Goal: Information Seeking & Learning: Learn about a topic

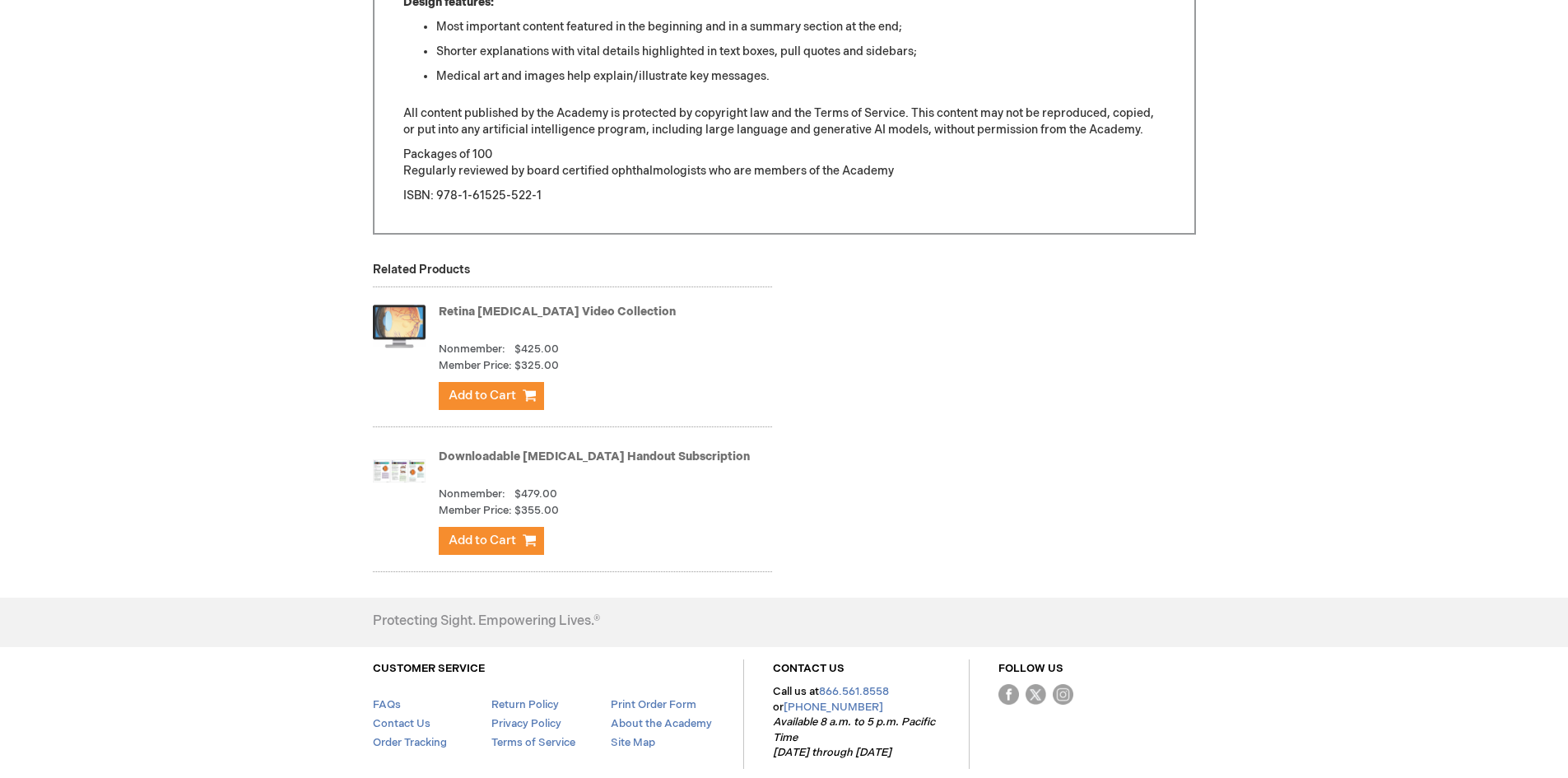
scroll to position [659, 0]
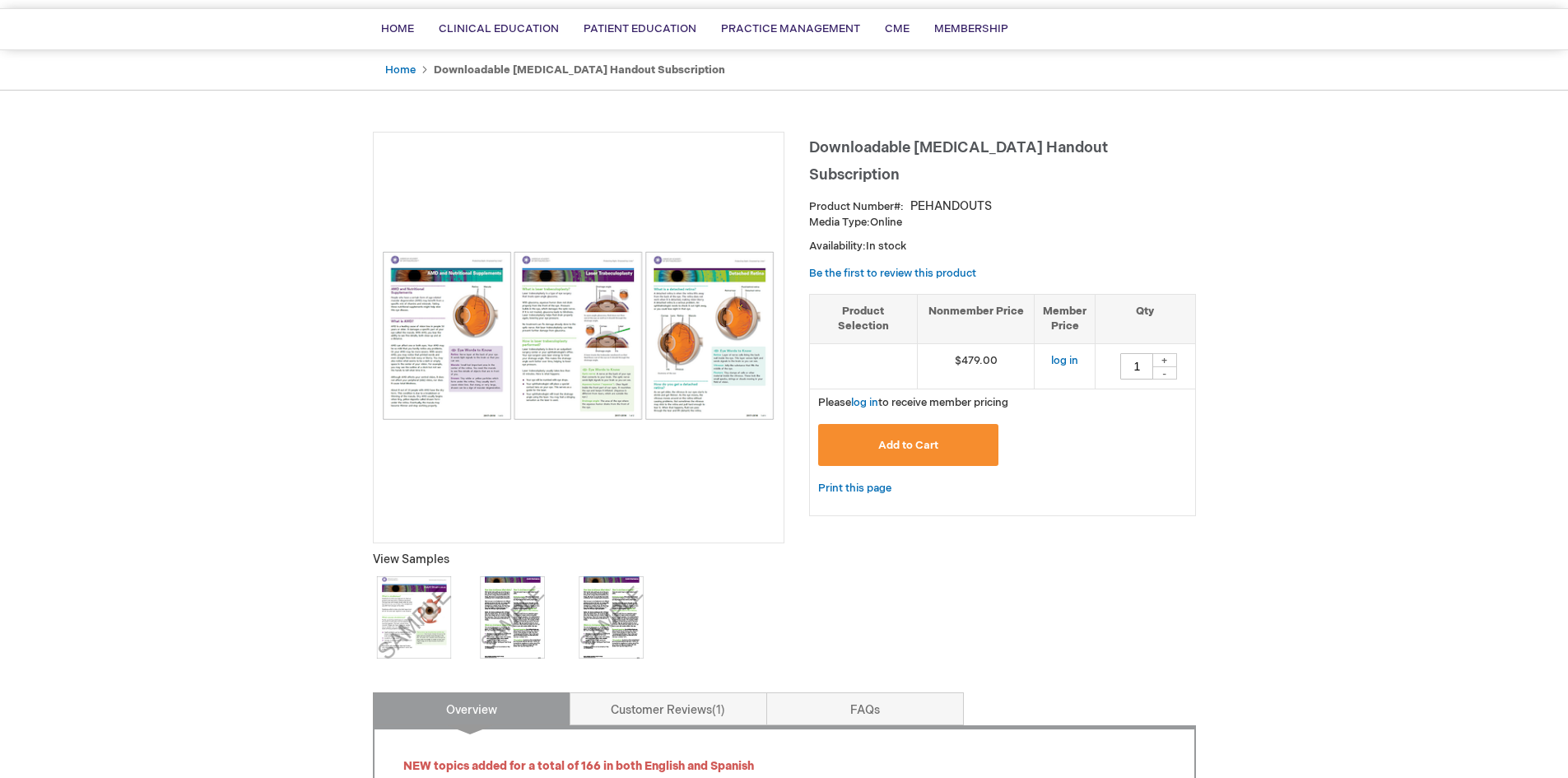
scroll to position [82, 0]
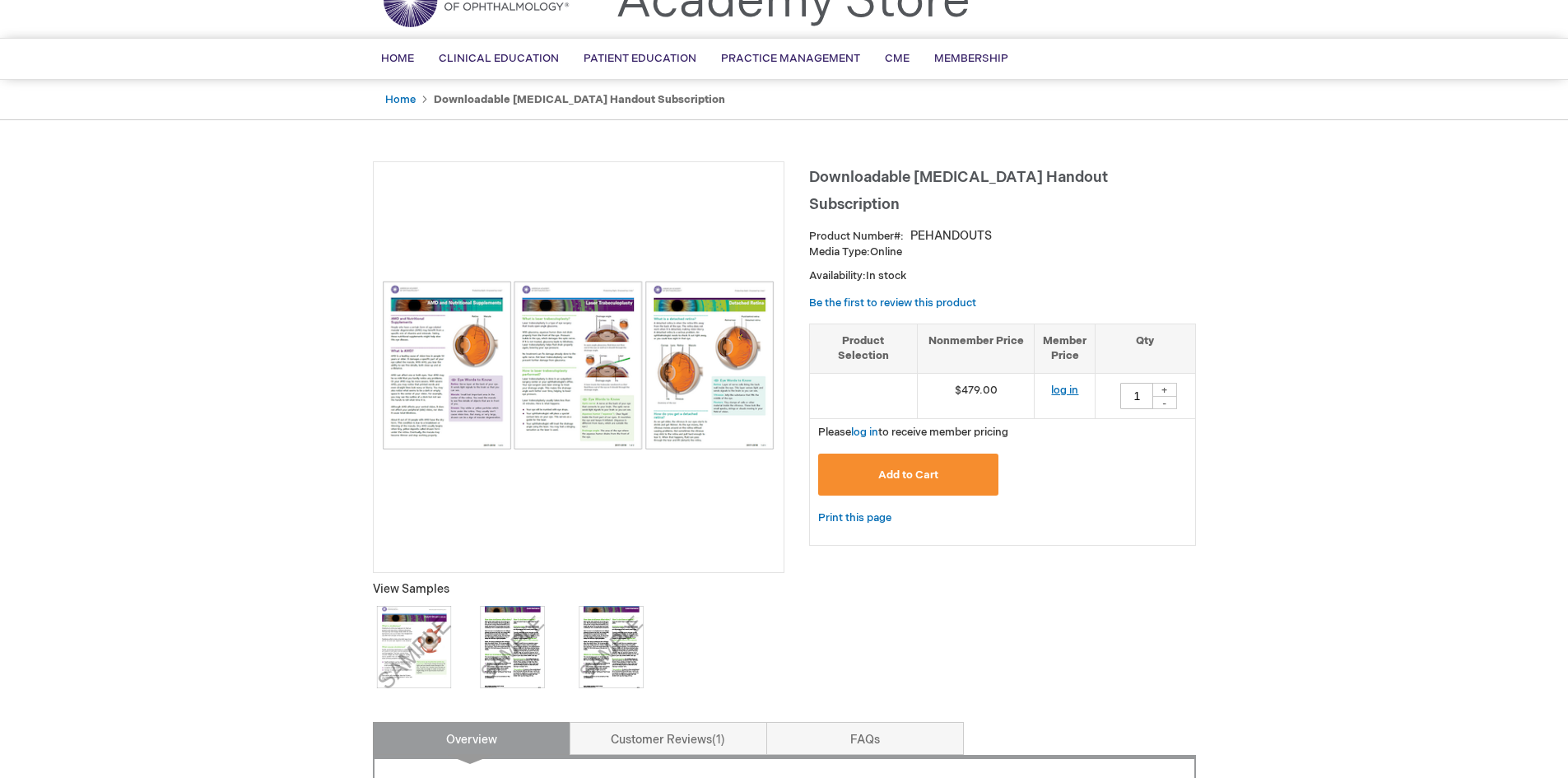
click at [1066, 391] on link "log in" at bounding box center [1065, 390] width 27 height 13
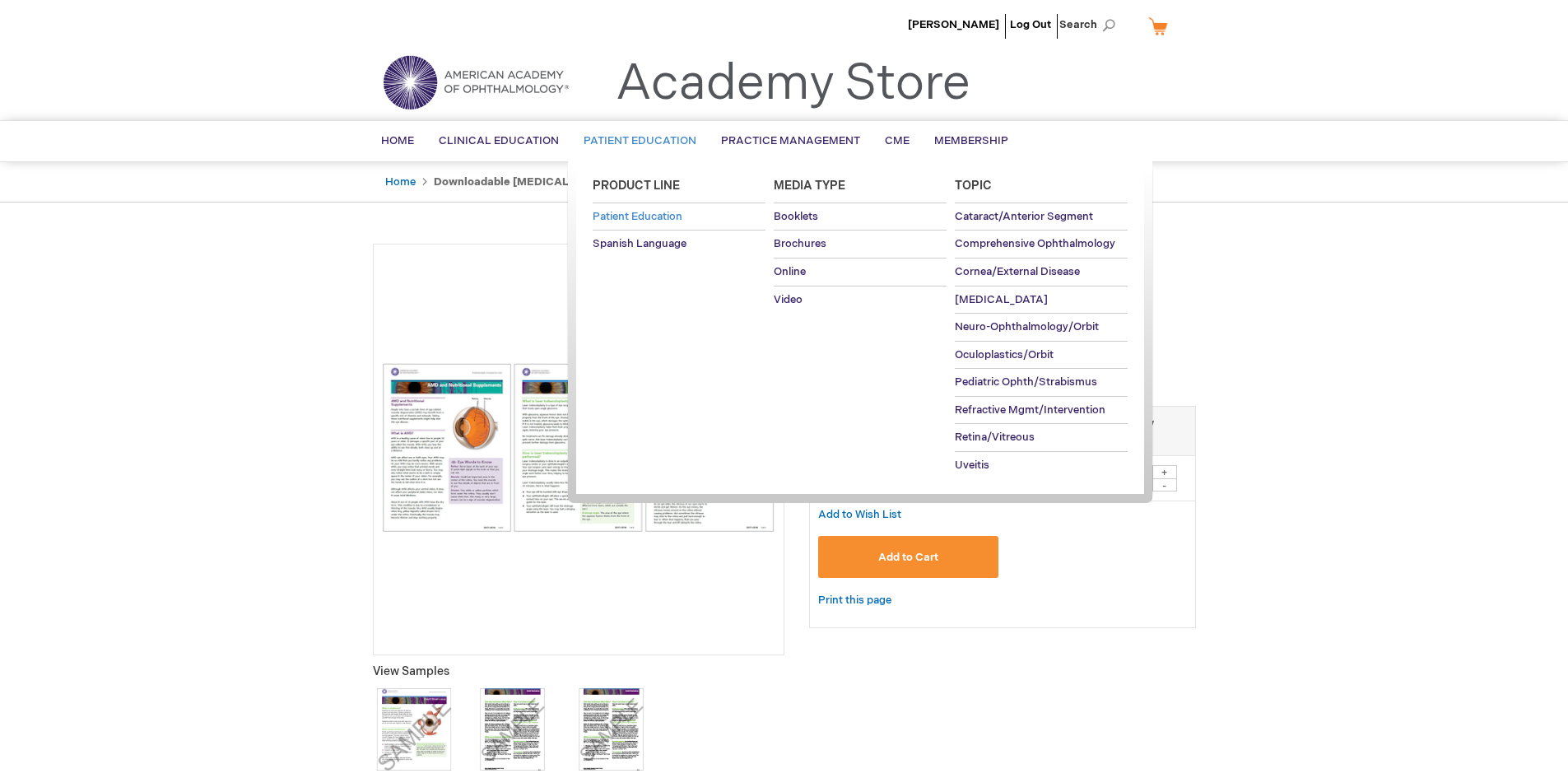
click at [661, 213] on span "Patient Education" at bounding box center [637, 216] width 90 height 13
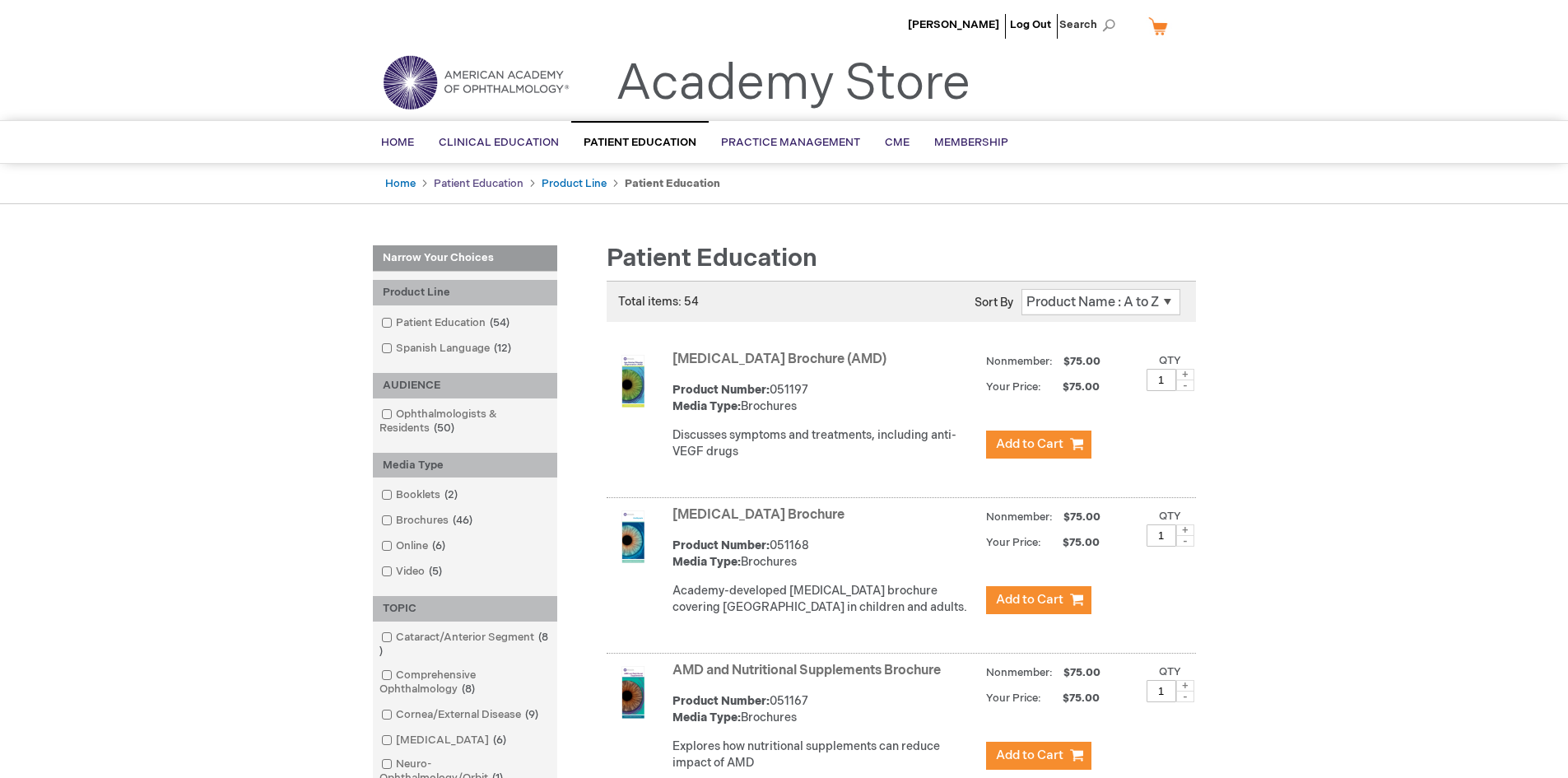
click at [508, 184] on link "Patient Education" at bounding box center [478, 183] width 90 height 13
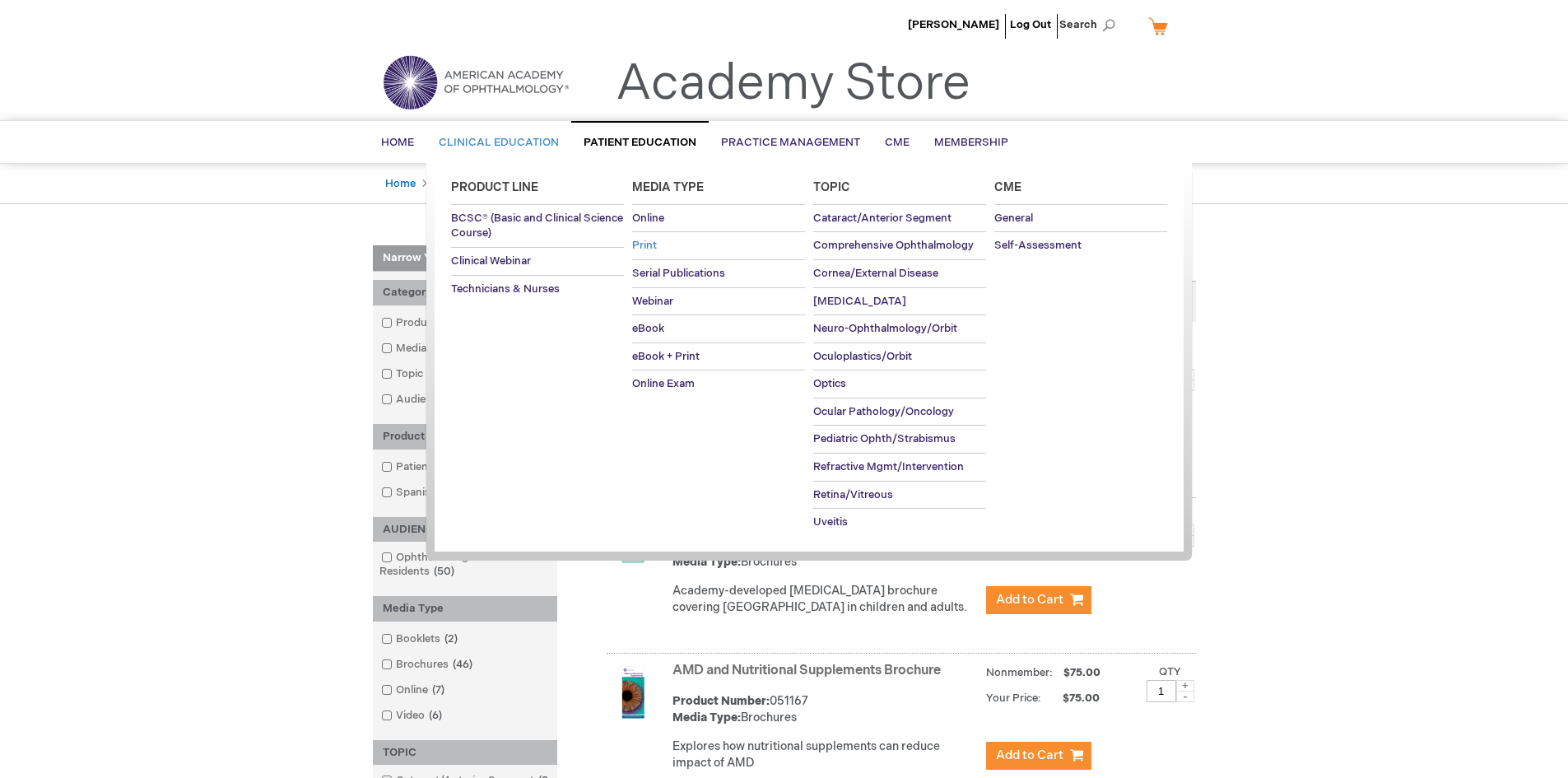
click at [640, 242] on span "Print" at bounding box center [644, 245] width 24 height 13
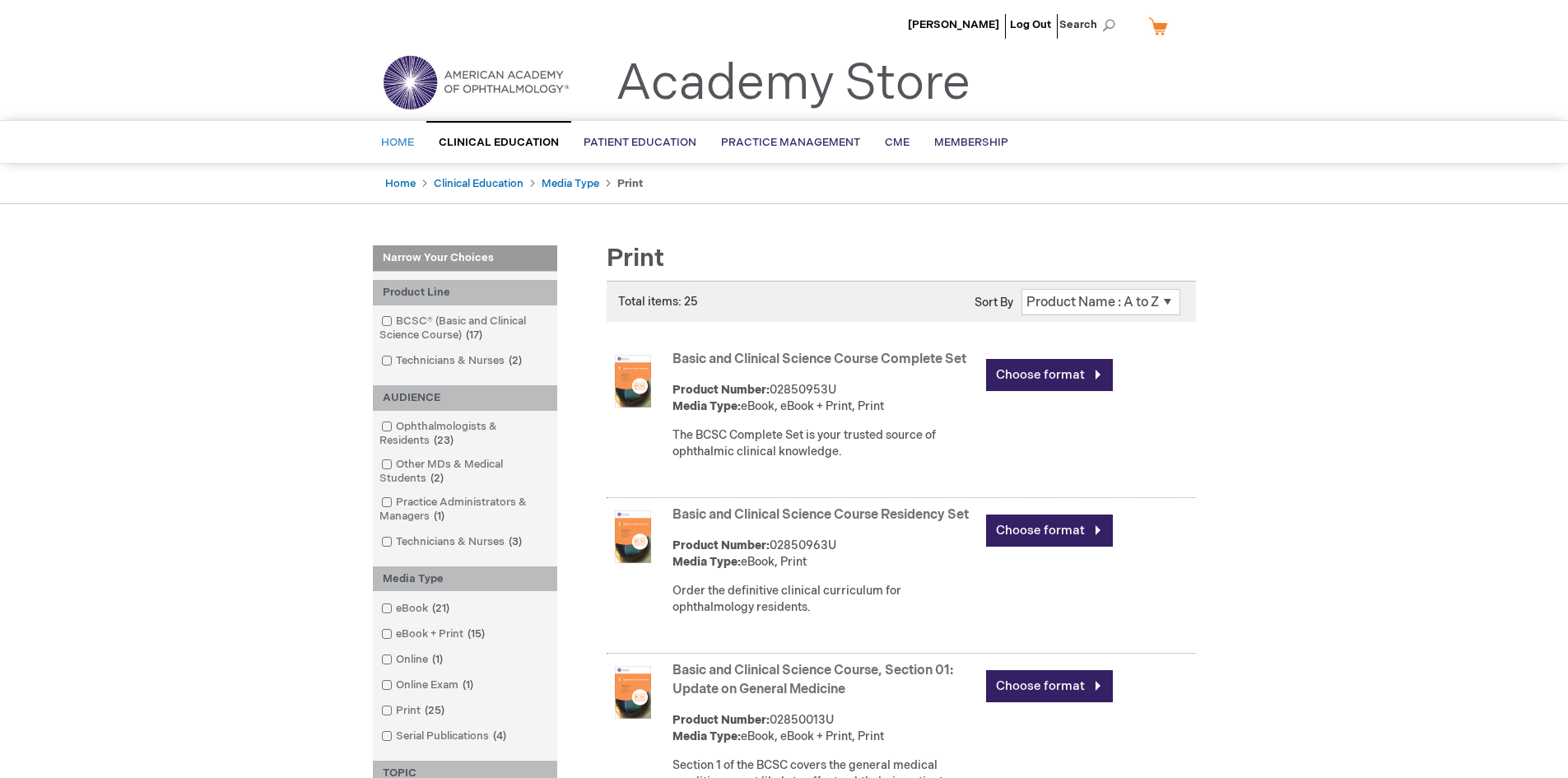
click at [392, 140] on span "Home" at bounding box center [398, 142] width 33 height 13
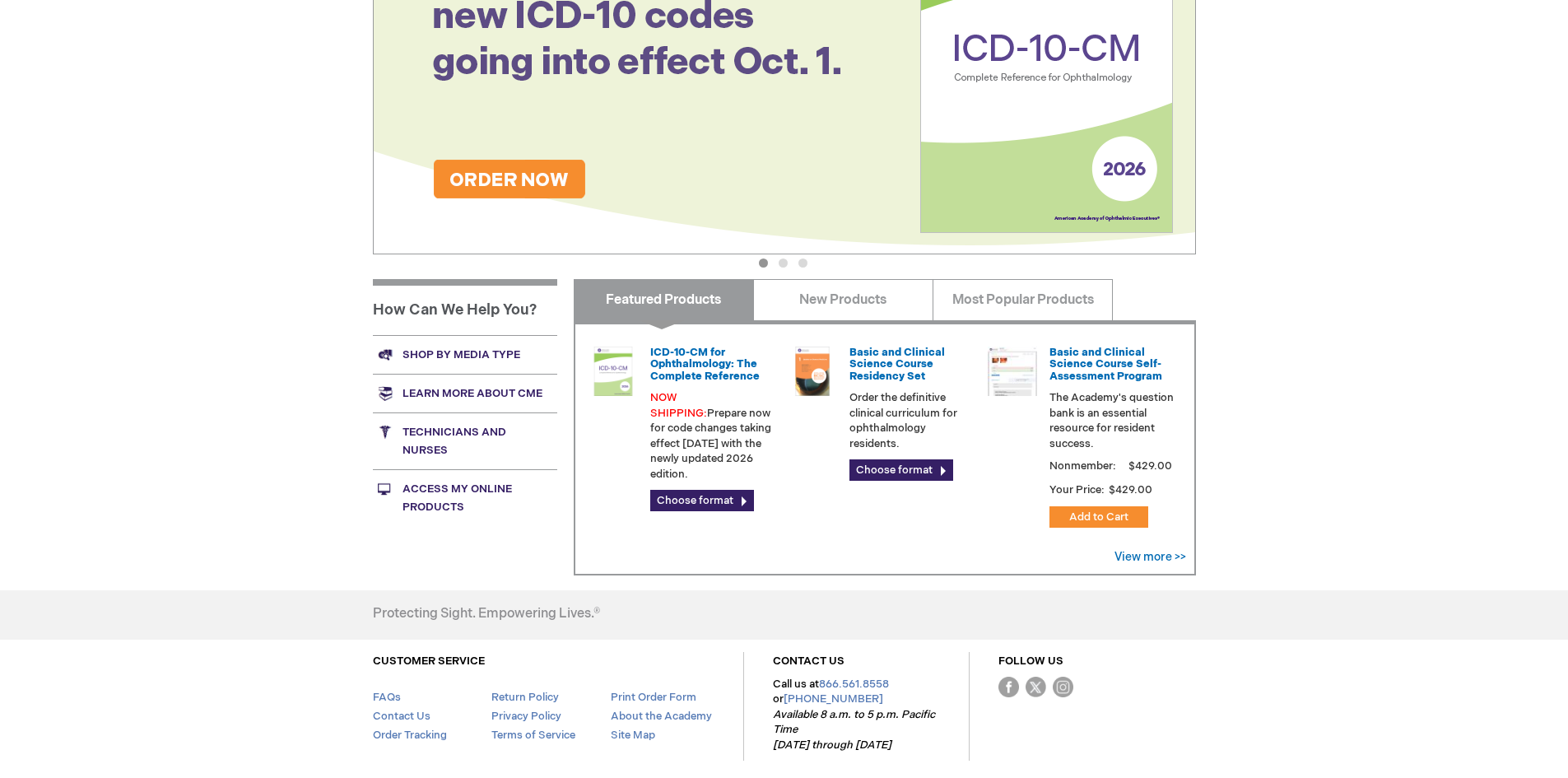
scroll to position [460, 0]
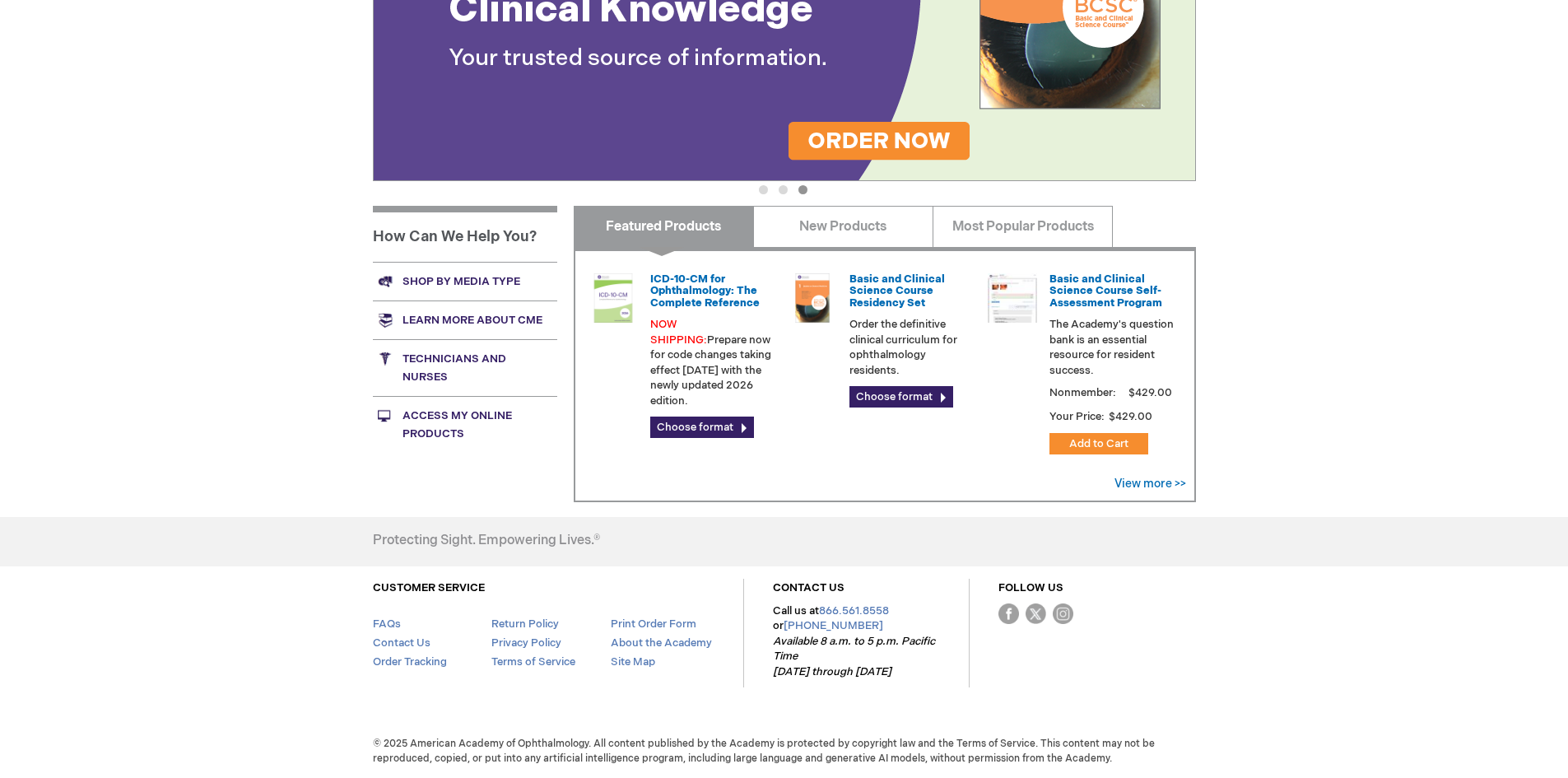
click at [438, 427] on link "Access My Online Products" at bounding box center [465, 424] width 184 height 57
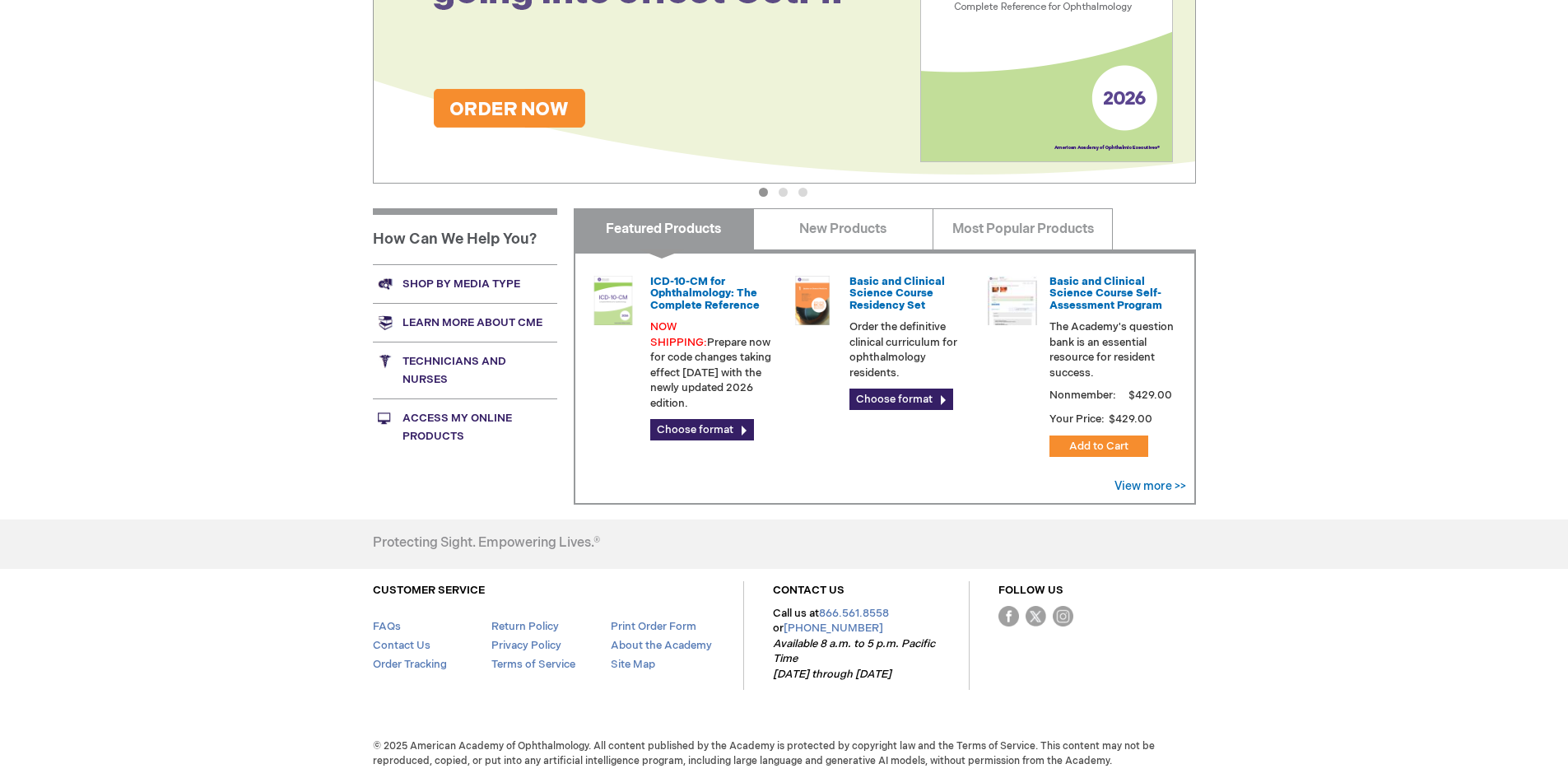
scroll to position [460, 0]
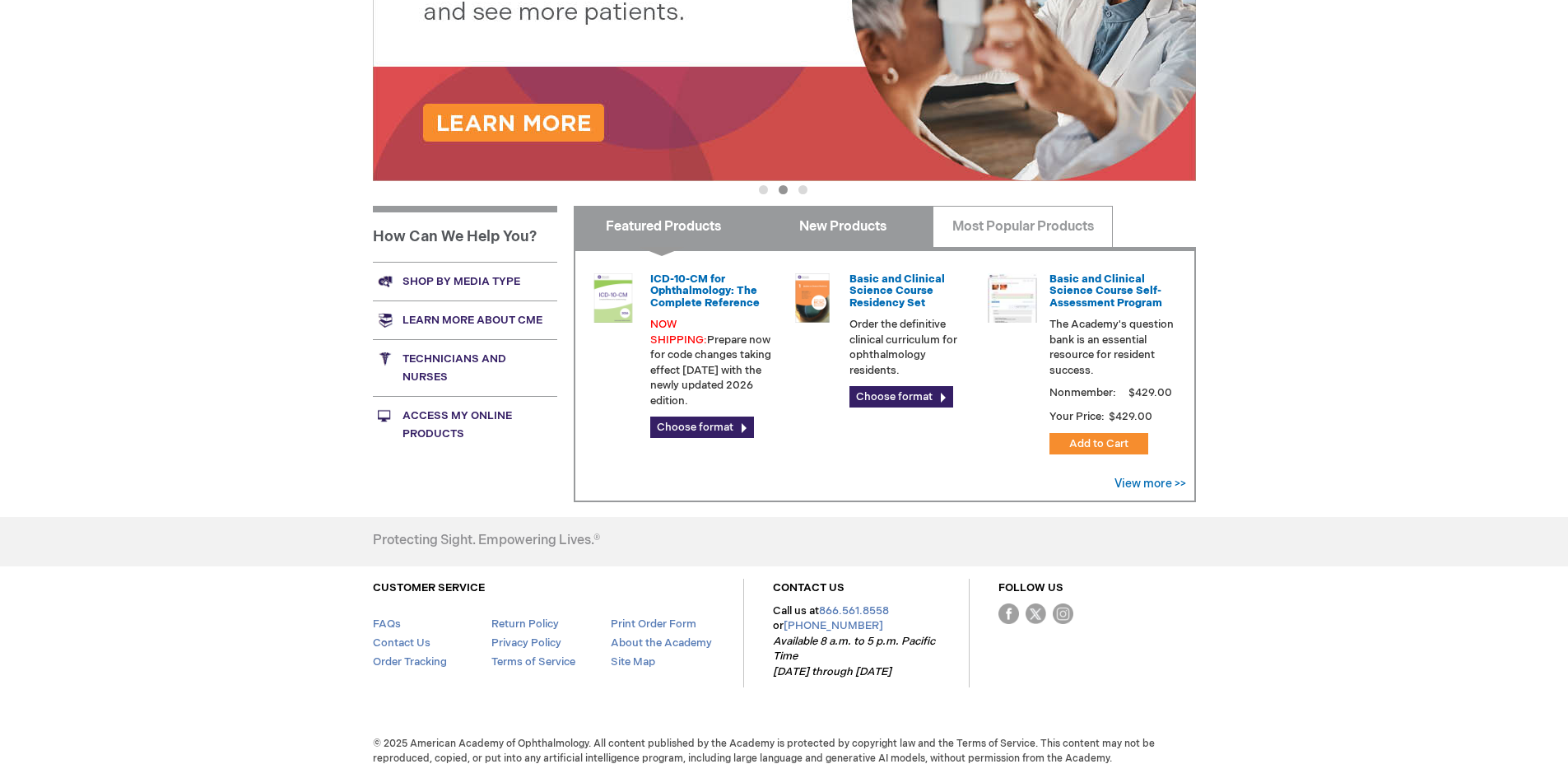
click at [843, 226] on link "New Products" at bounding box center [843, 226] width 181 height 41
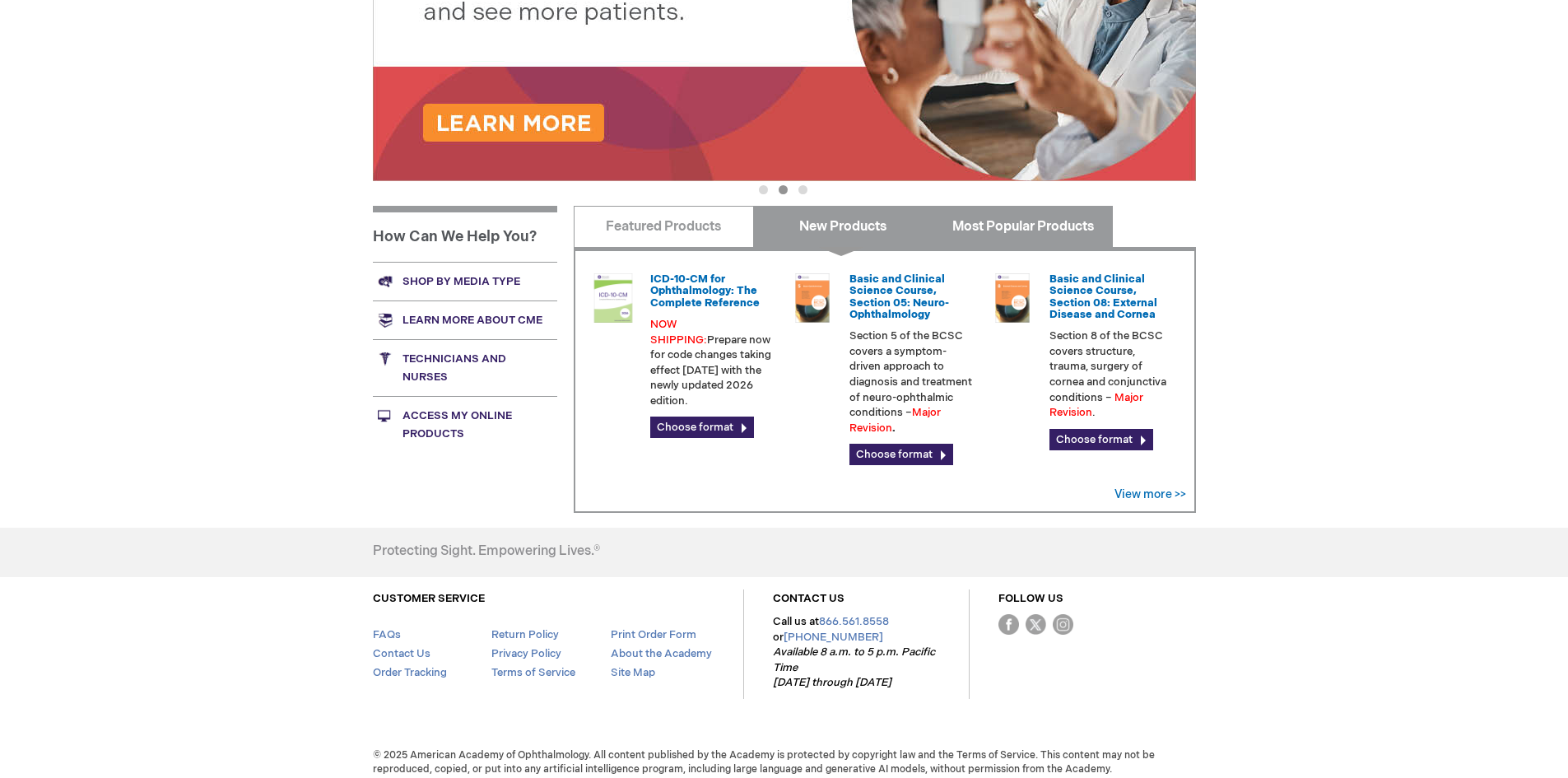
click at [979, 230] on link "Most Popular Products" at bounding box center [1023, 226] width 181 height 41
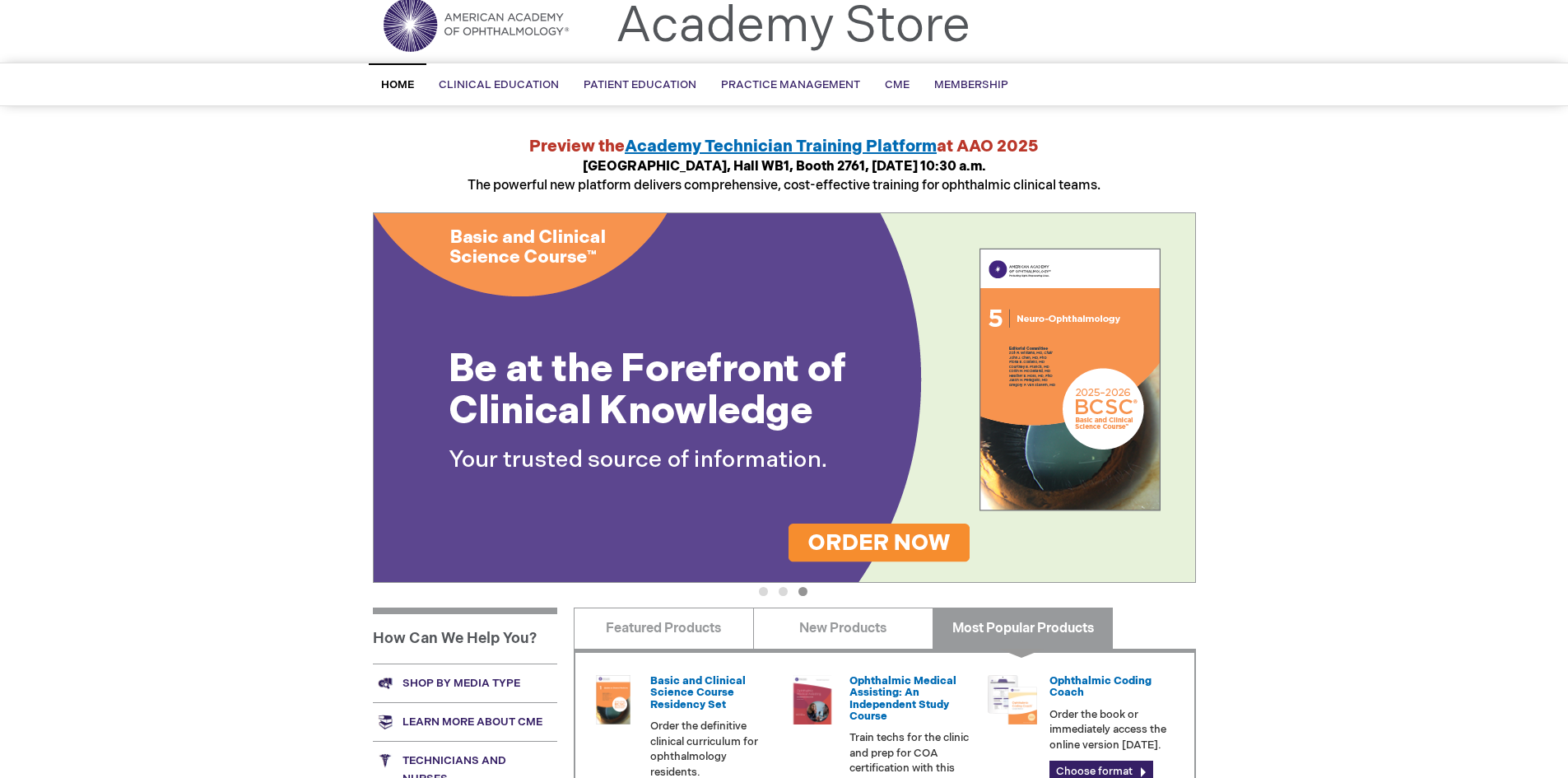
scroll to position [0, 0]
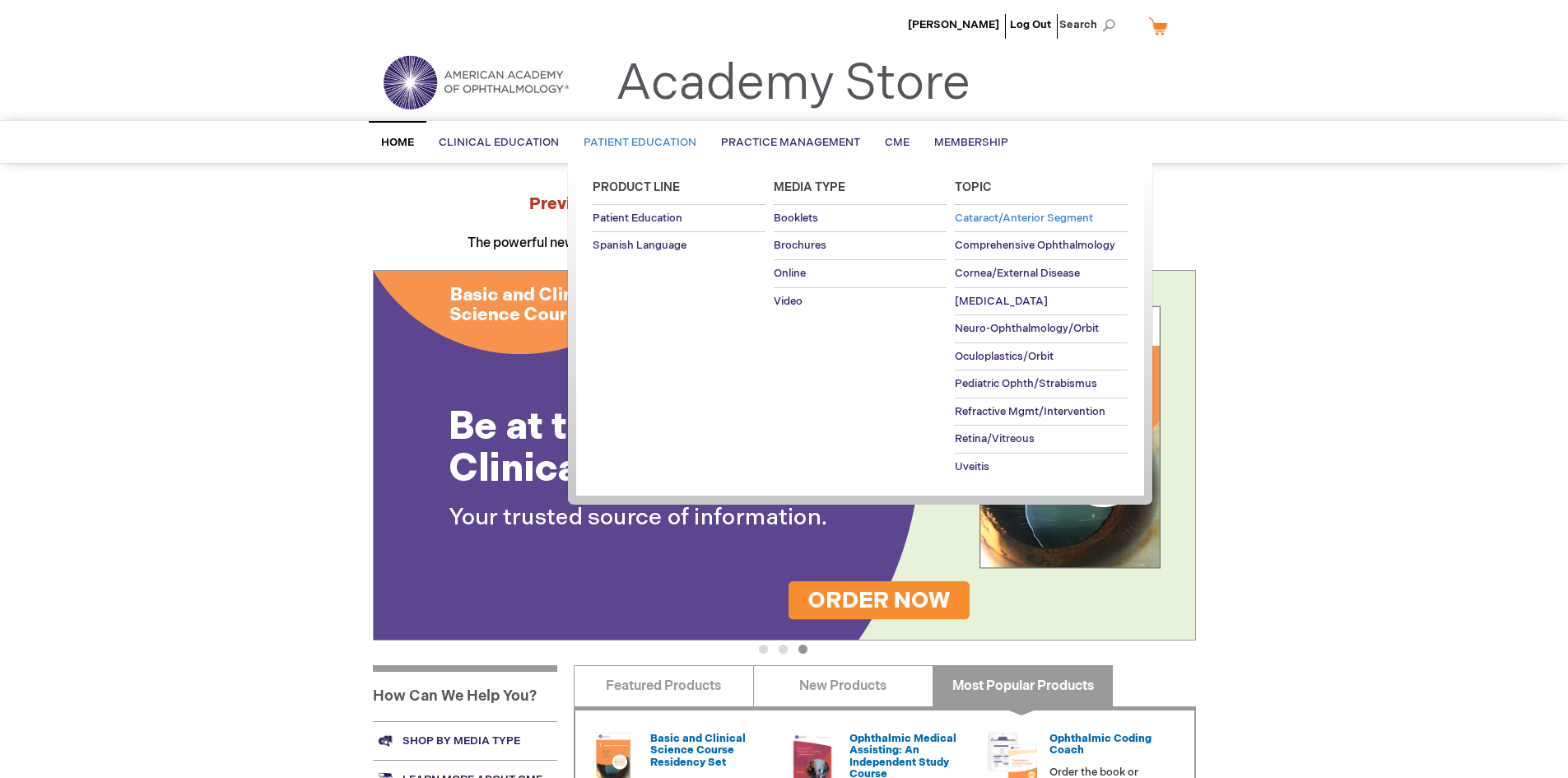
click at [1012, 220] on span "Cataract/Anterior Segment" at bounding box center [1024, 218] width 139 height 13
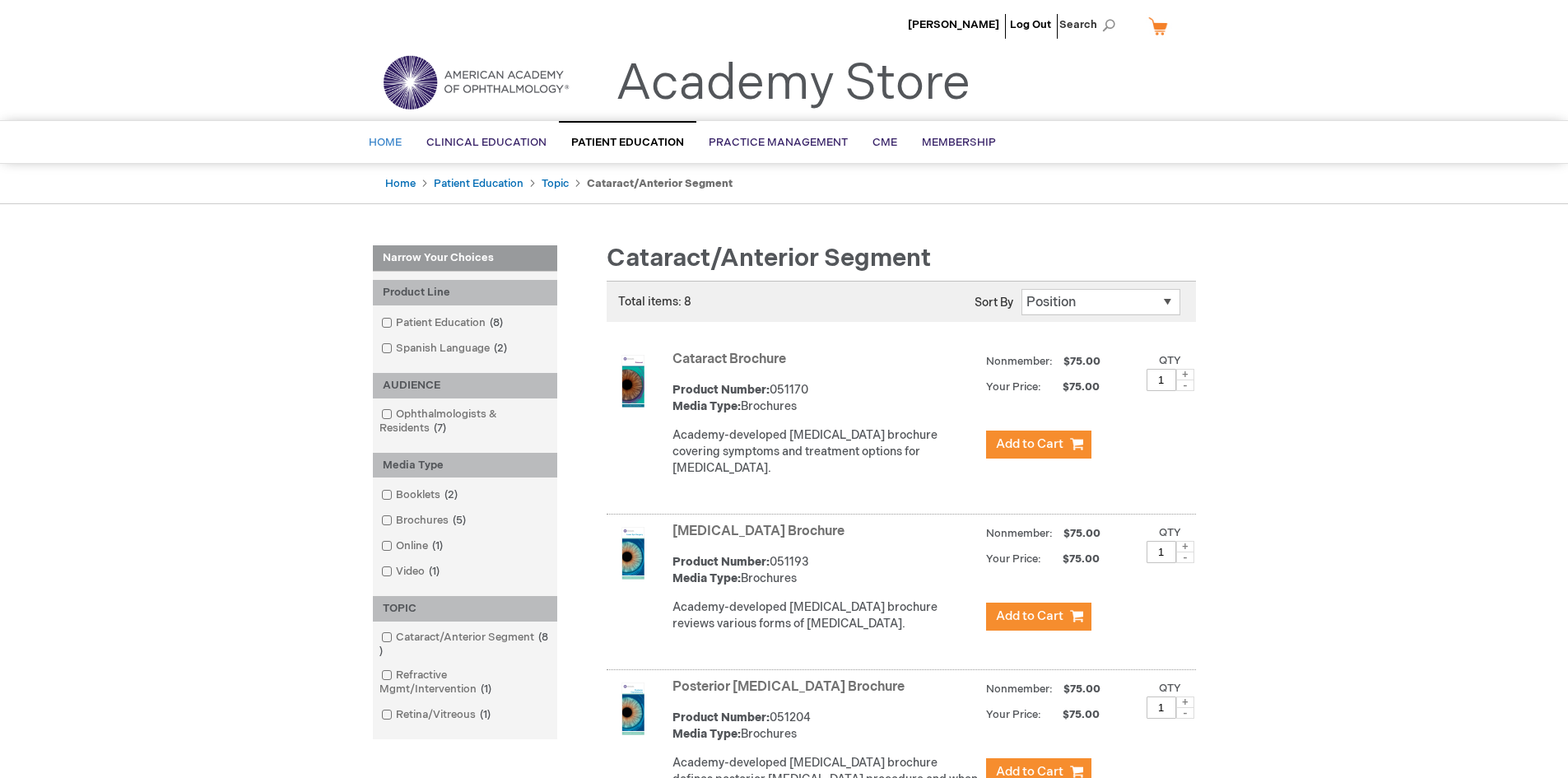
click at [388, 138] on span "Home" at bounding box center [385, 142] width 33 height 13
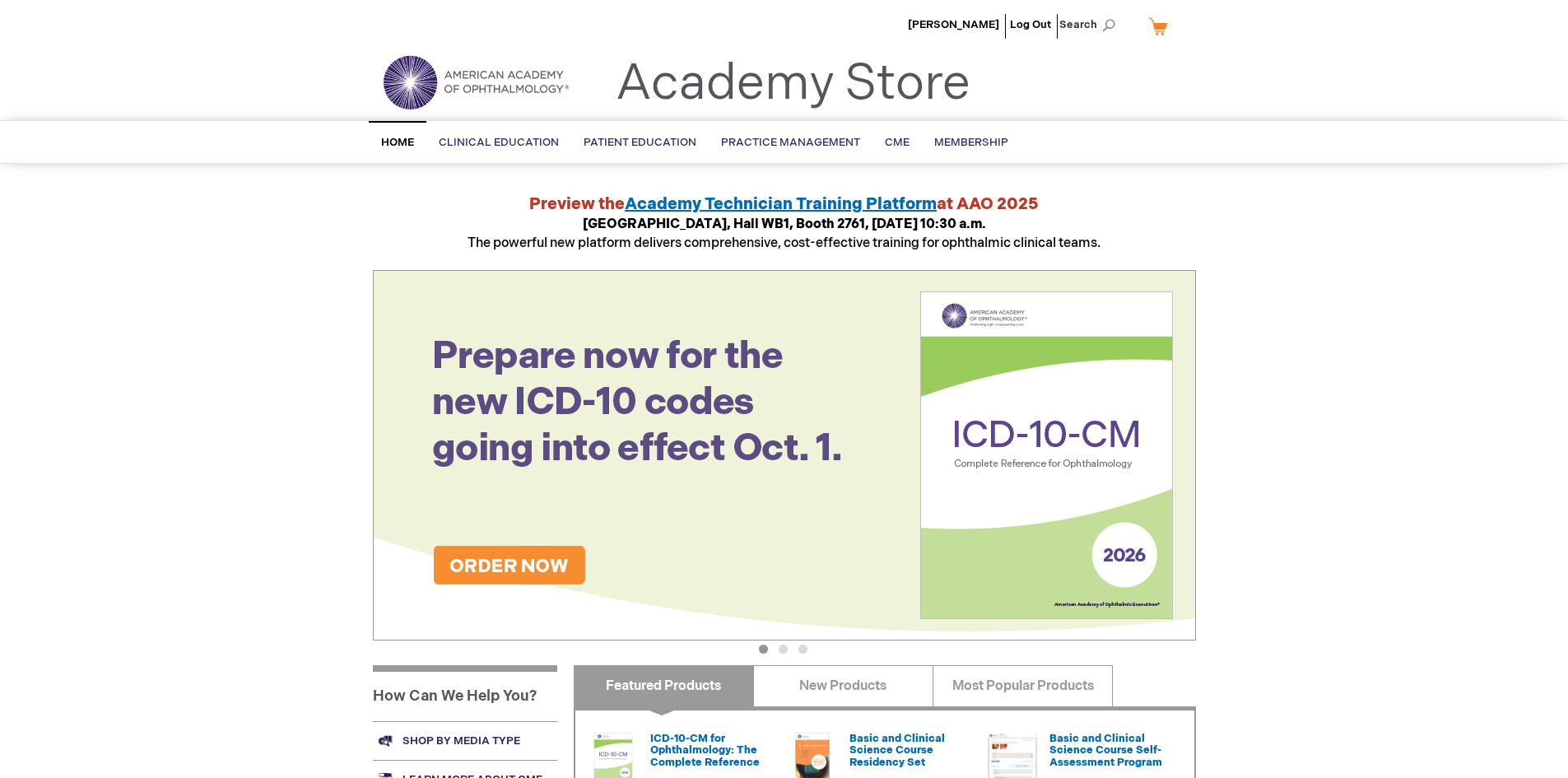
click at [545, 86] on img at bounding box center [475, 82] width 198 height 59
